Goal: Use online tool/utility: Utilize a website feature to perform a specific function

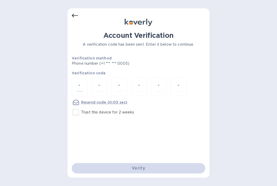
click at [82, 86] on input "number" at bounding box center [79, 87] width 7 height 10
type input "7"
type input "2"
type input "6"
type input "4"
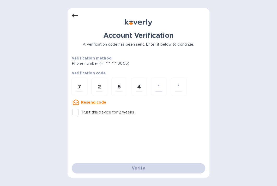
type input "0"
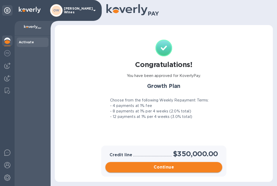
click at [163, 170] on span "Continue" at bounding box center [163, 167] width 108 height 6
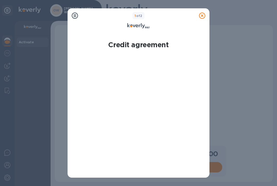
click at [204, 16] on icon at bounding box center [202, 16] width 6 height 6
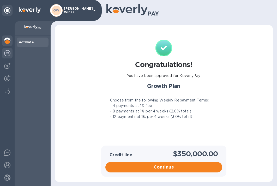
click at [6, 54] on img at bounding box center [7, 53] width 6 height 6
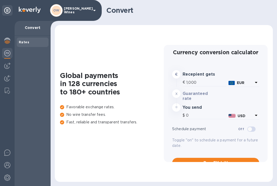
type input "1,184.5"
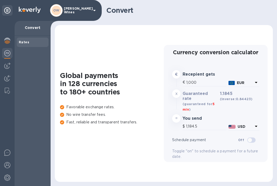
click at [262, 11] on h1 "Convert" at bounding box center [187, 10] width 162 height 8
